Goal: Transaction & Acquisition: Purchase product/service

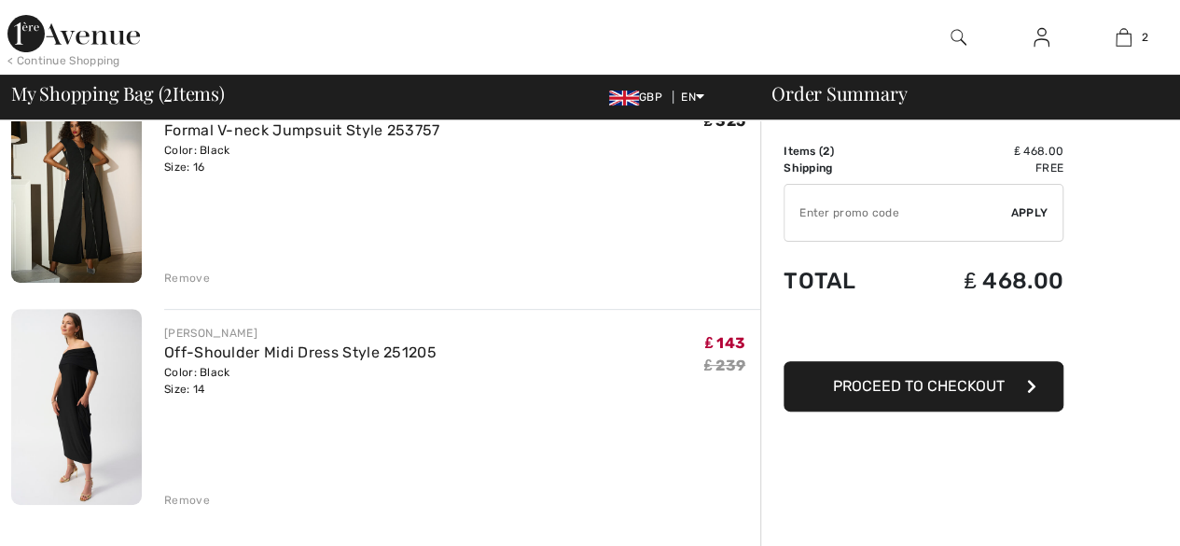
click at [173, 274] on div "Remove" at bounding box center [187, 278] width 46 height 17
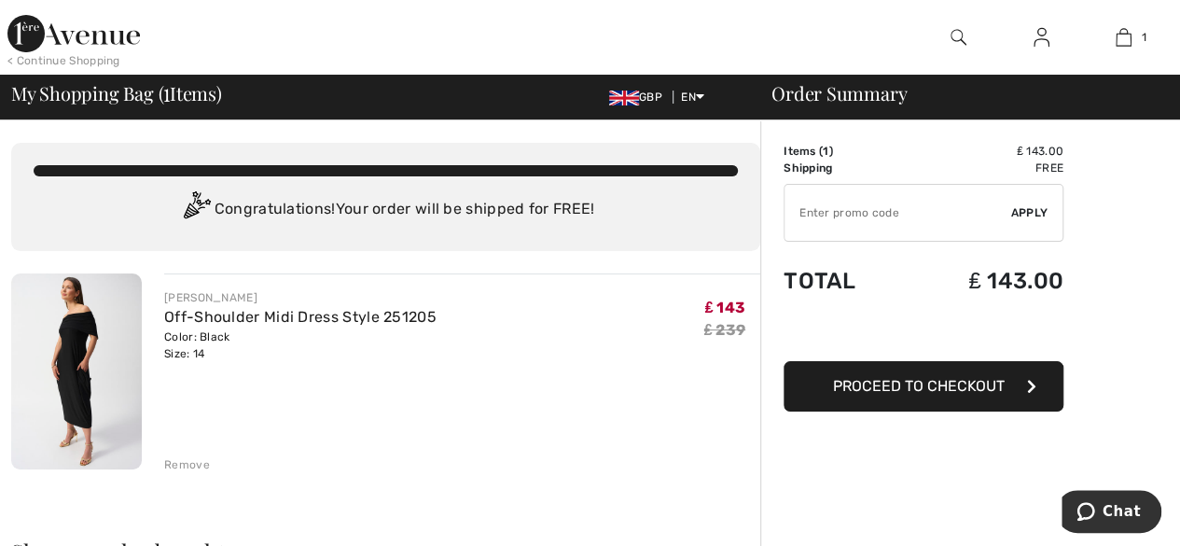
click at [104, 320] on img at bounding box center [76, 371] width 131 height 196
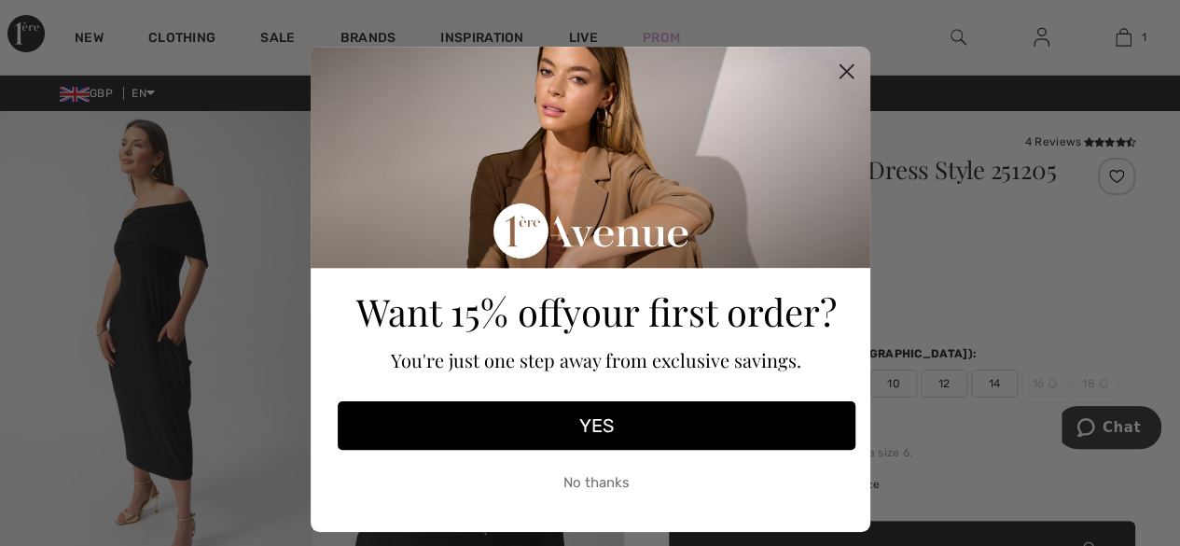
click at [602, 479] on button "No thanks" at bounding box center [597, 482] width 518 height 47
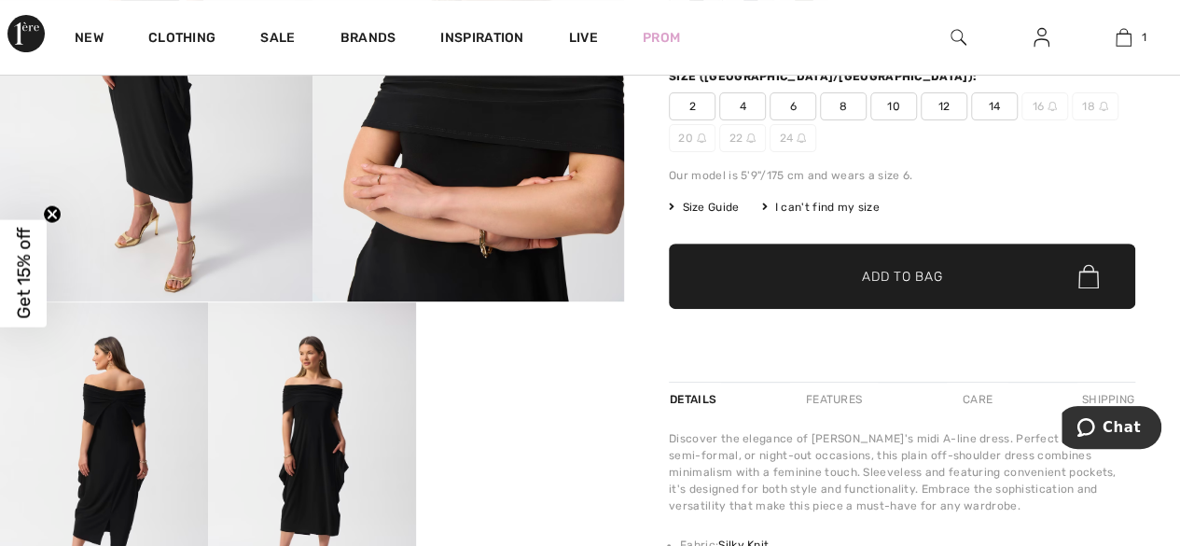
scroll to position [373, 0]
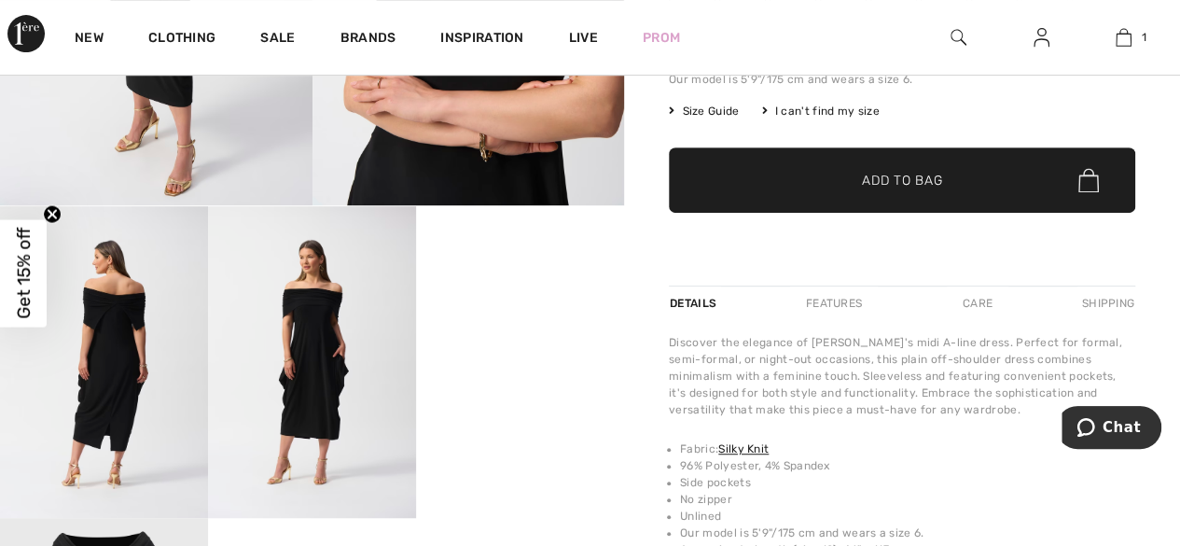
click at [498, 311] on video "Your browser does not support the video tag." at bounding box center [520, 258] width 208 height 104
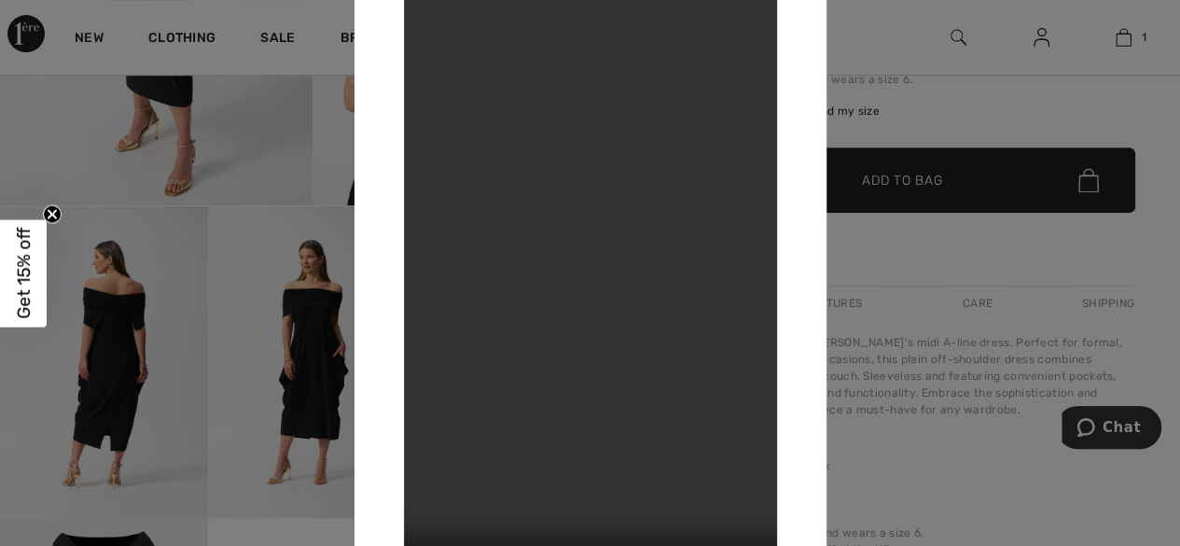
click at [955, 244] on div at bounding box center [590, 273] width 1180 height 546
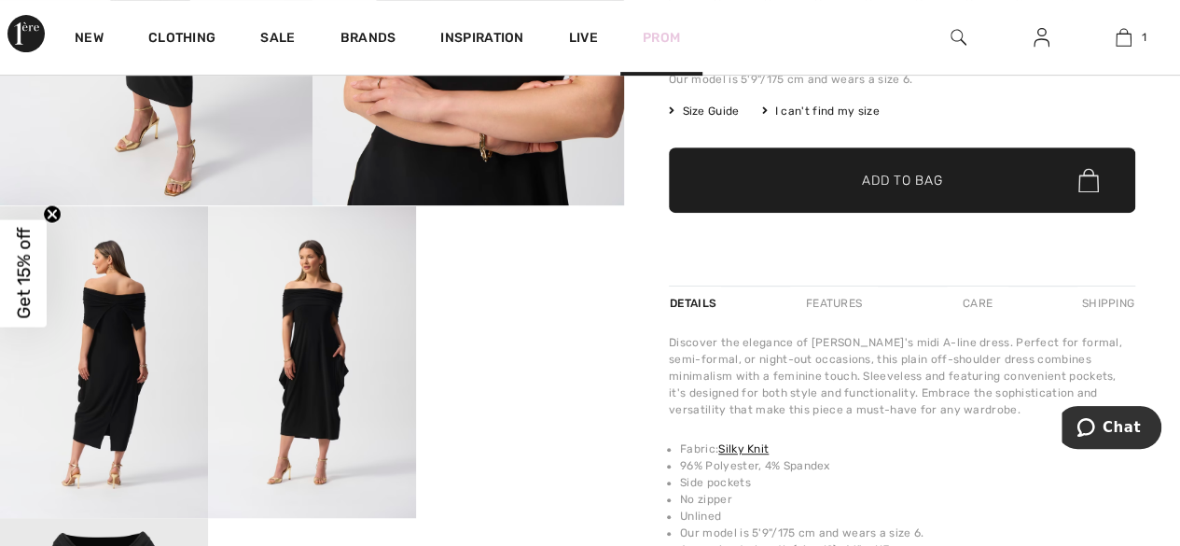
click at [666, 36] on link "Prom" at bounding box center [661, 38] width 37 height 20
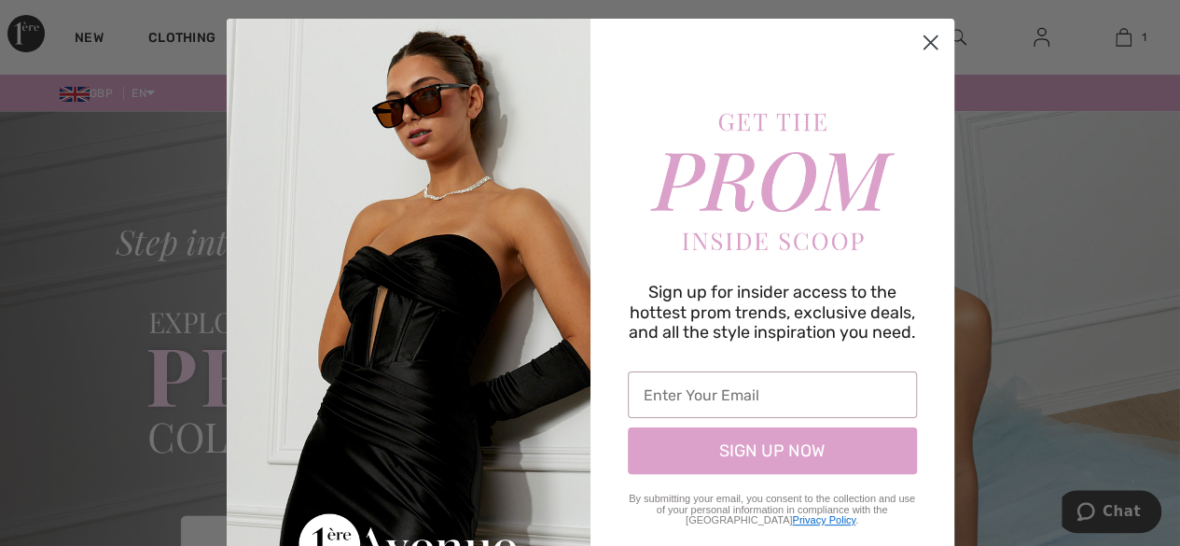
click at [917, 42] on circle "Close dialog" at bounding box center [929, 42] width 31 height 31
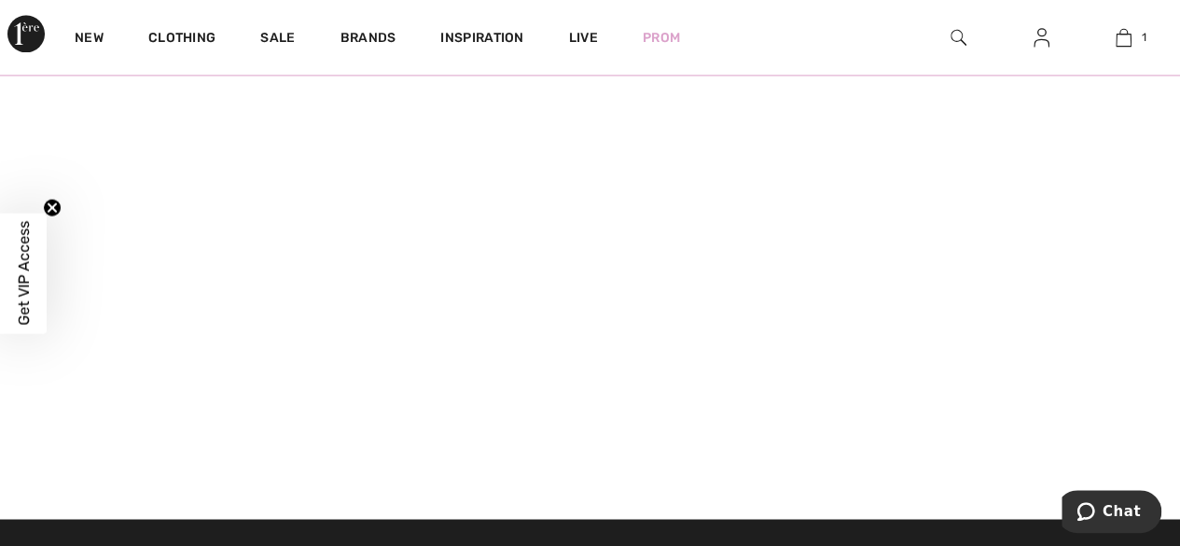
scroll to position [1492, 0]
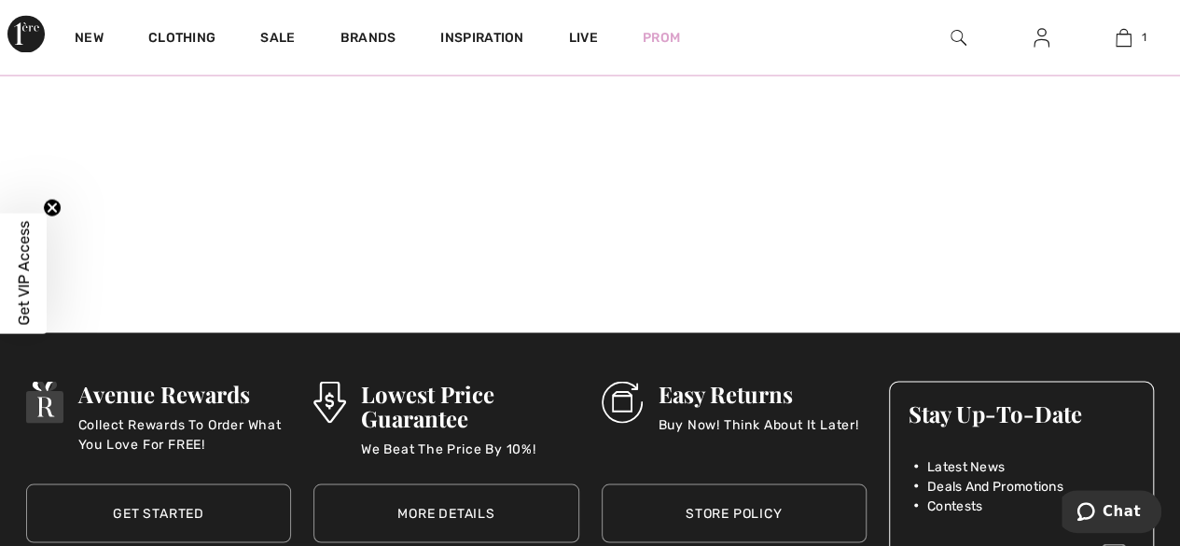
click at [50, 204] on icon "Close teaser" at bounding box center [51, 206] width 7 height 7
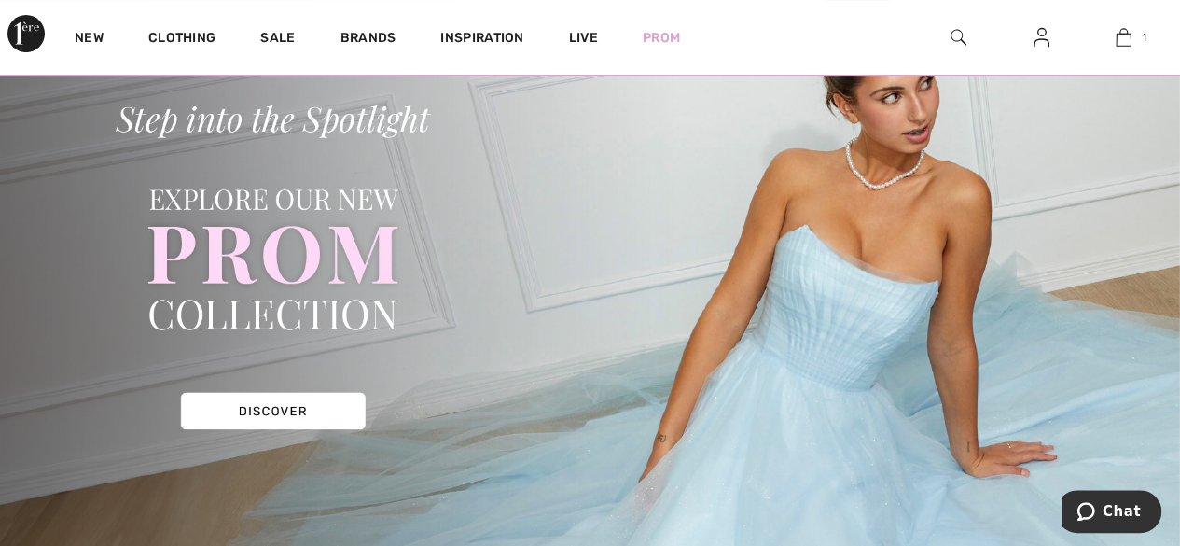
scroll to position [0, 0]
